Goal: Transaction & Acquisition: Get a Quote

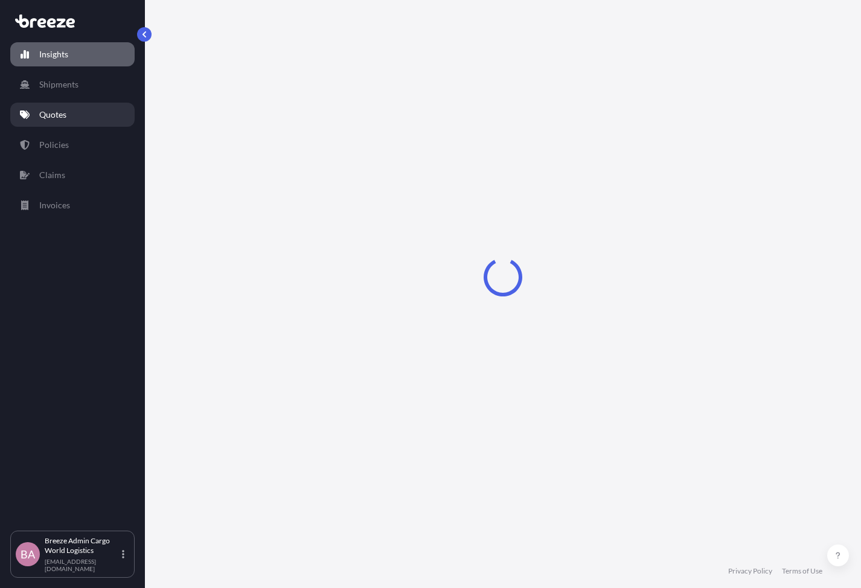
click at [50, 106] on link "Quotes" at bounding box center [72, 115] width 124 height 24
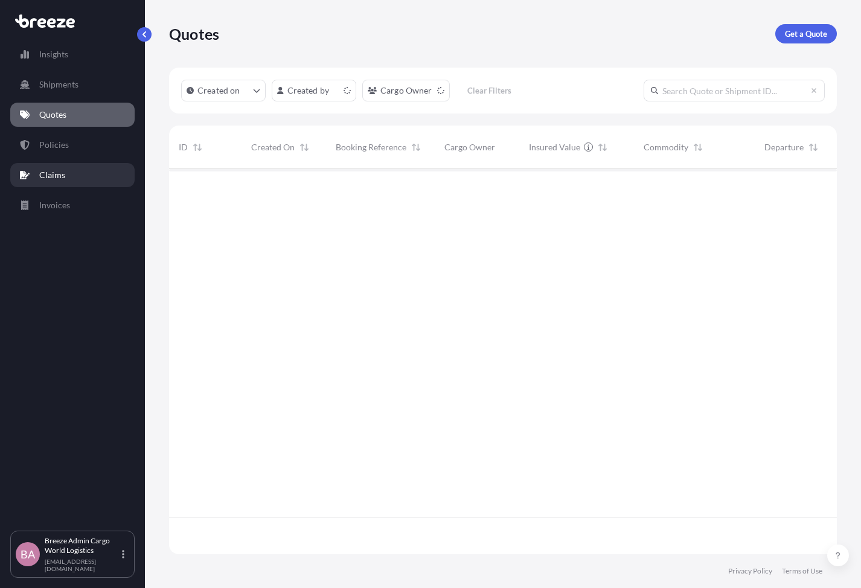
scroll to position [392, 668]
click at [71, 144] on link "Policies" at bounding box center [72, 145] width 124 height 24
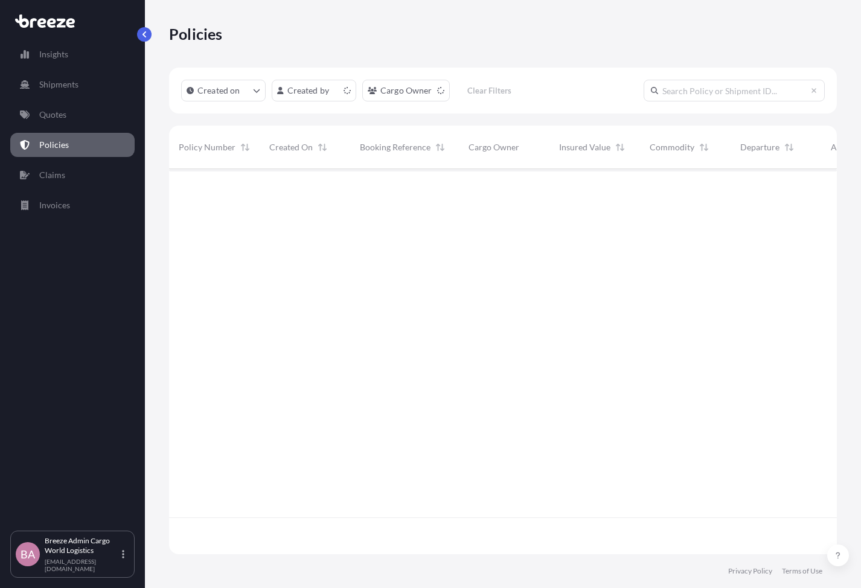
scroll to position [392, 668]
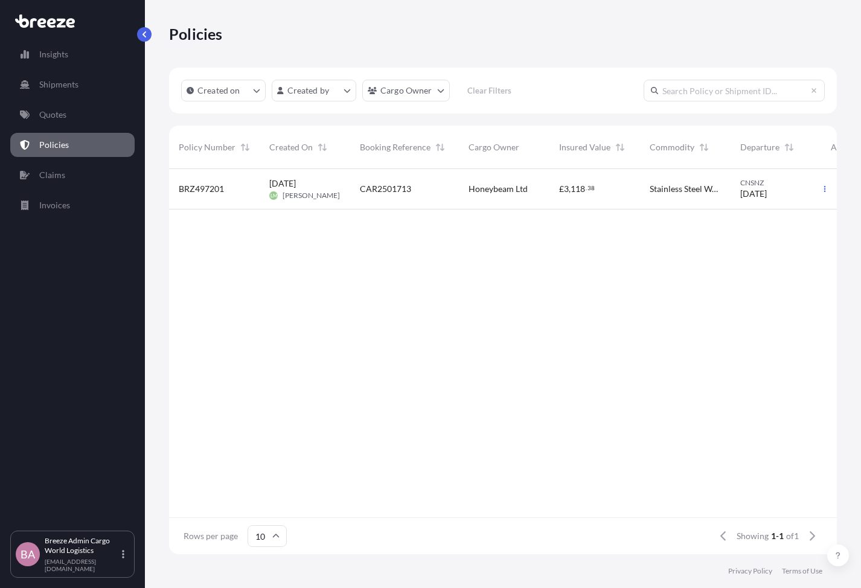
click at [714, 73] on div "Created on Created by Cargo Owner Clear Filters" at bounding box center [503, 91] width 668 height 46
click at [705, 89] on input "text" at bounding box center [734, 91] width 181 height 22
paste input "BRZ497201"
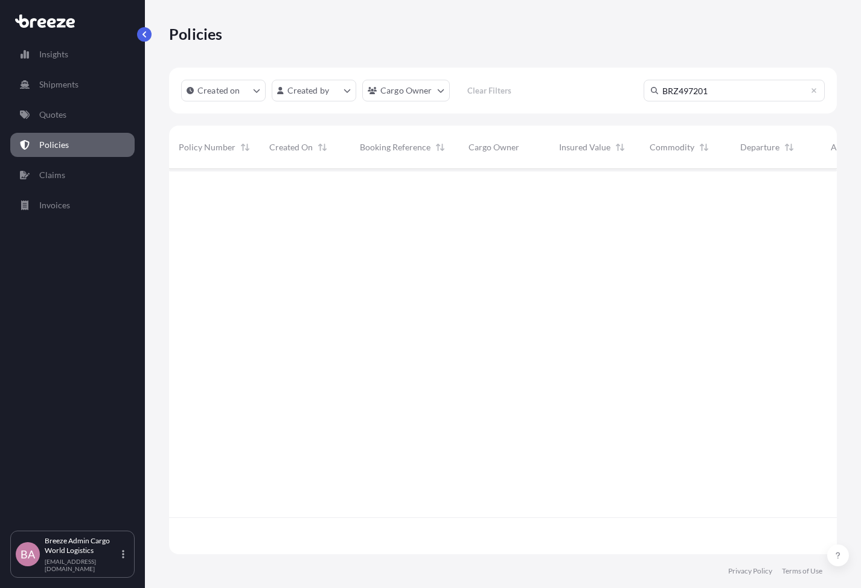
type input "BRZ497201"
click at [373, 262] on div at bounding box center [579, 343] width 821 height 348
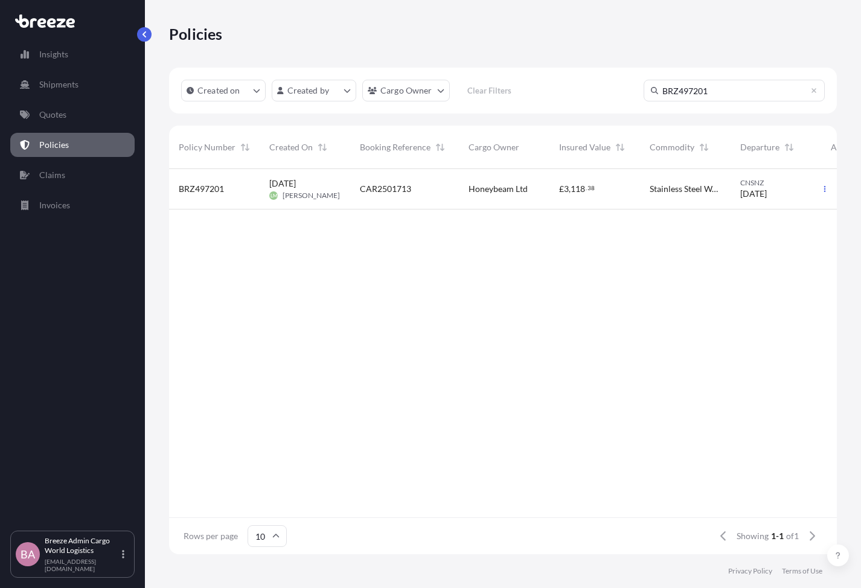
click at [211, 193] on span "BRZ497201" at bounding box center [201, 189] width 45 height 12
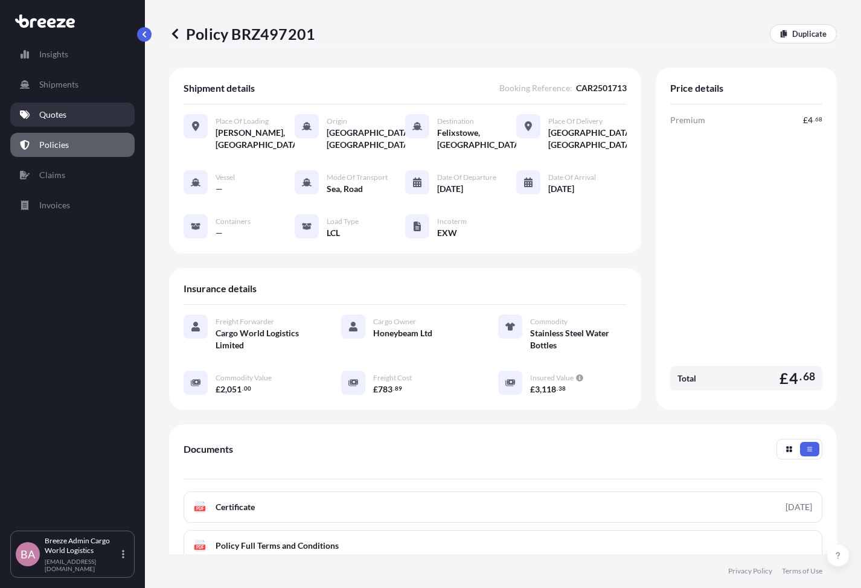
click at [75, 112] on link "Quotes" at bounding box center [72, 115] width 124 height 24
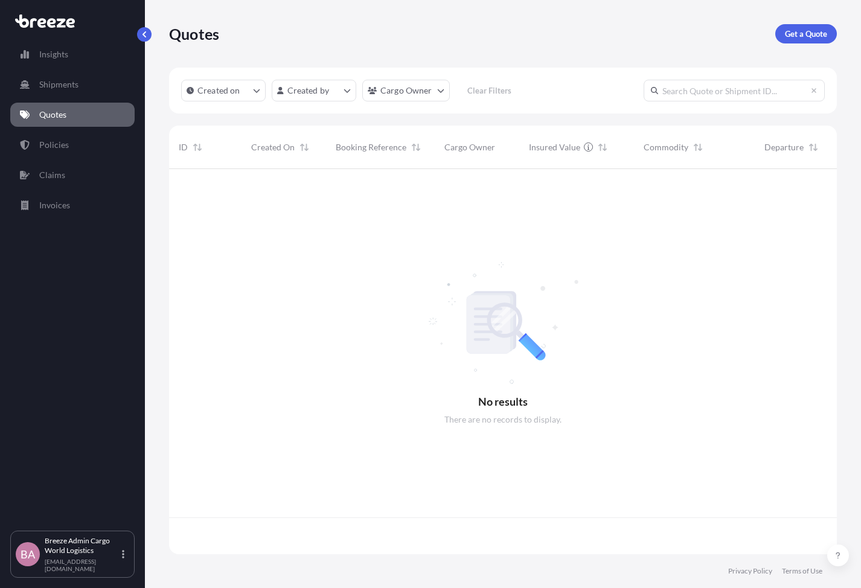
scroll to position [392, 668]
click at [800, 50] on div "Quotes Get a Quote" at bounding box center [503, 34] width 668 height 68
click at [801, 39] on p "Get a Quote" at bounding box center [806, 34] width 42 height 12
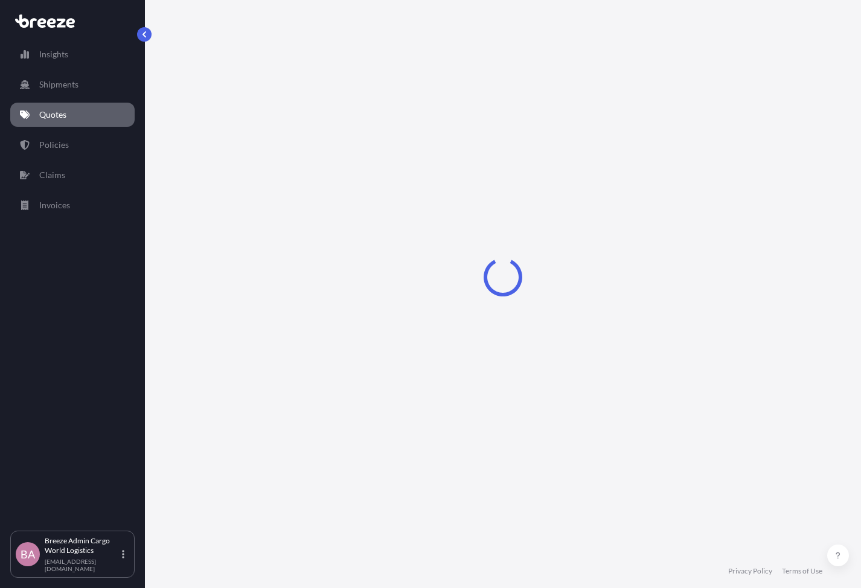
select select "Sea"
select select "1"
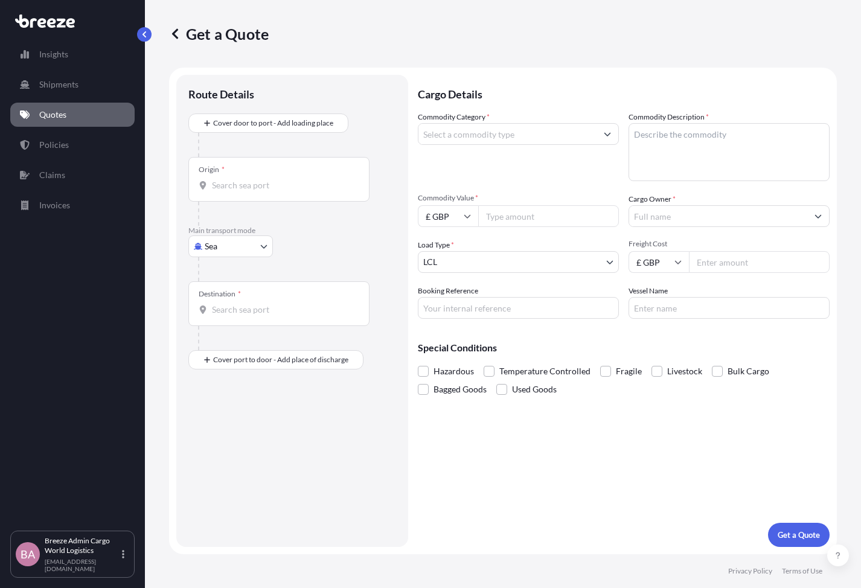
click at [667, 270] on input "£ GBP" at bounding box center [659, 262] width 60 height 22
click at [650, 284] on div "$ CAD" at bounding box center [658, 282] width 51 height 23
click at [671, 258] on input "$ CAD" at bounding box center [659, 262] width 60 height 22
click at [662, 295] on div "€ EUR" at bounding box center [658, 295] width 51 height 23
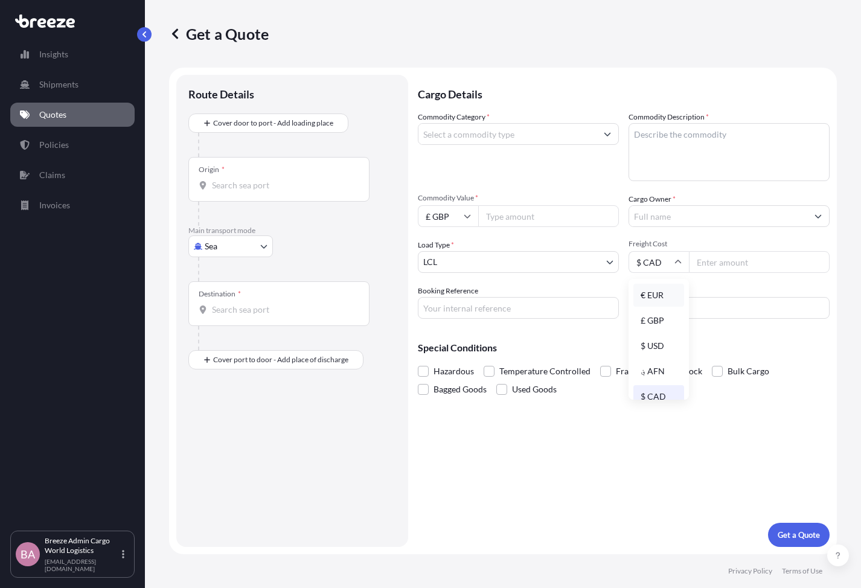
type input "€ EUR"
